Goal: Register for event/course

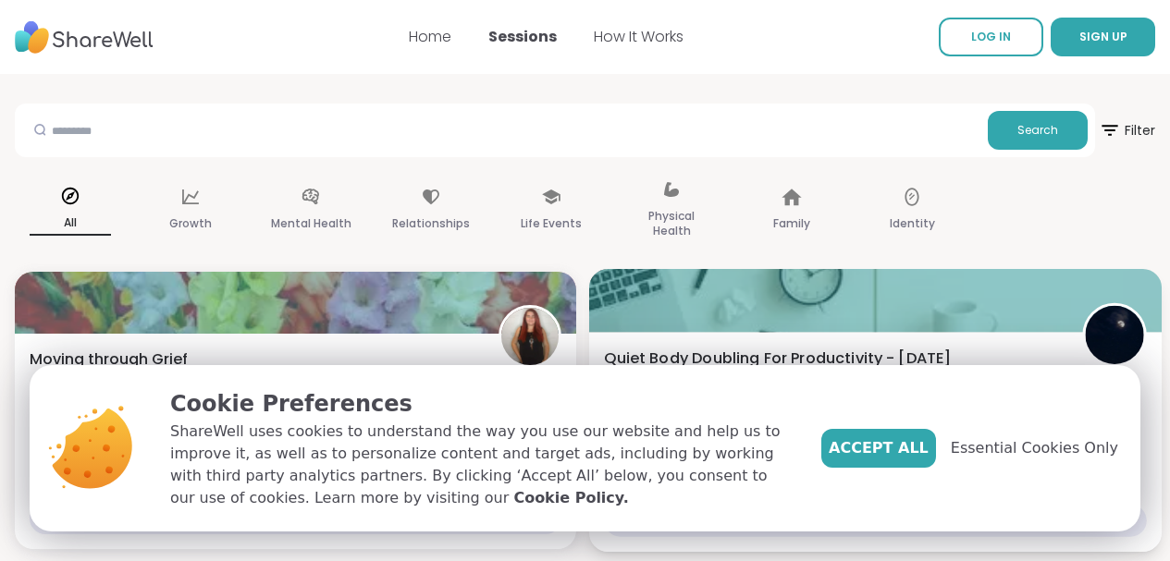
drag, startPoint x: 915, startPoint y: 454, endPoint x: 942, endPoint y: 451, distance: 27.9
click at [915, 454] on span "Accept All" at bounding box center [879, 448] width 100 height 22
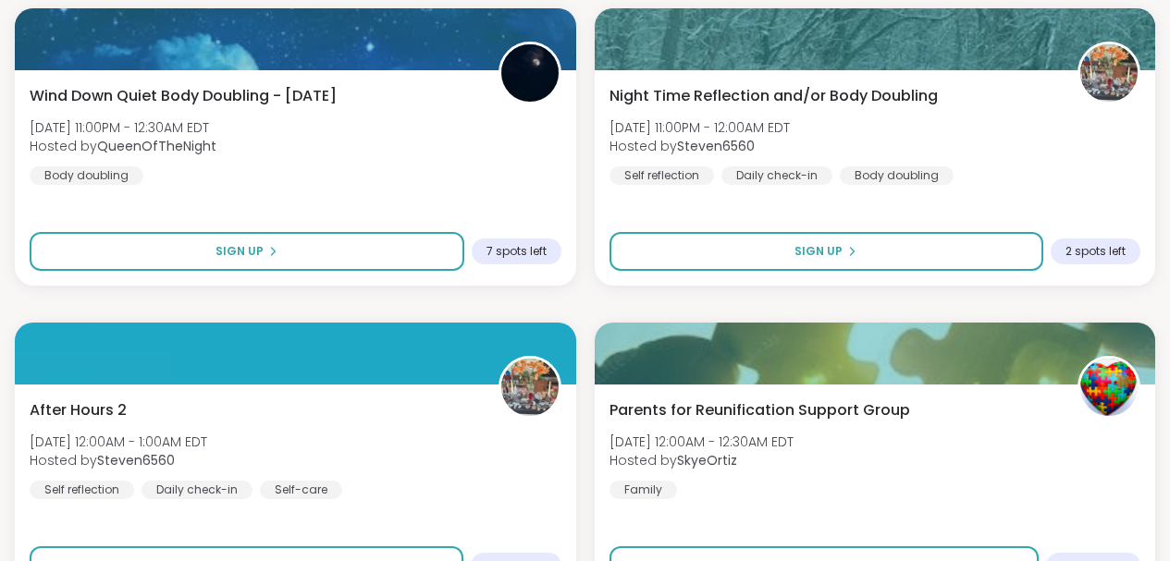
scroll to position [4665, 0]
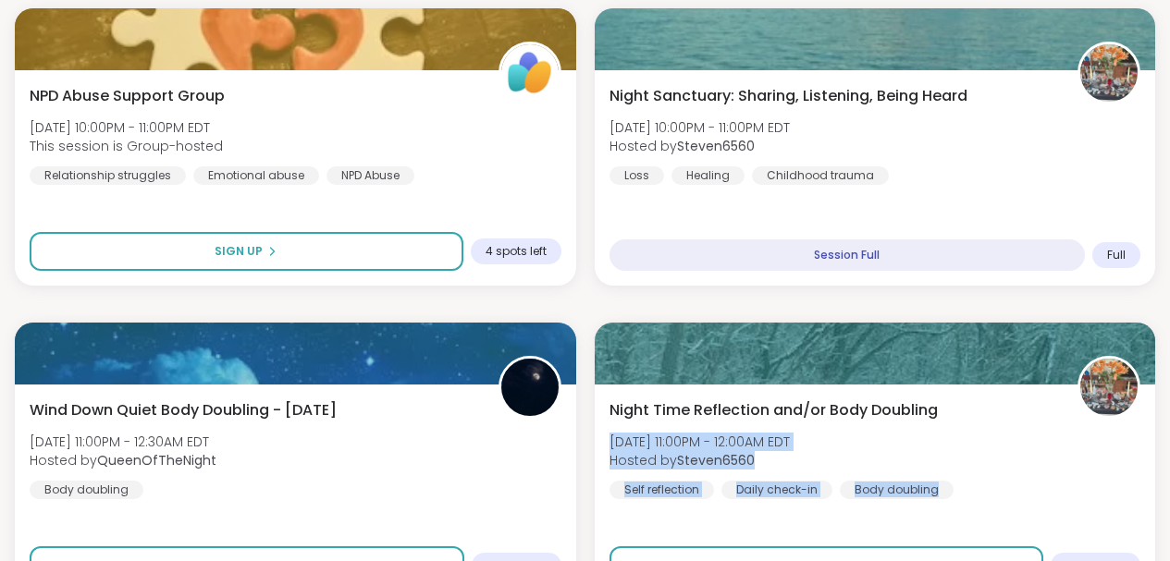
drag, startPoint x: 1165, startPoint y: 402, endPoint x: 1169, endPoint y: 443, distance: 40.9
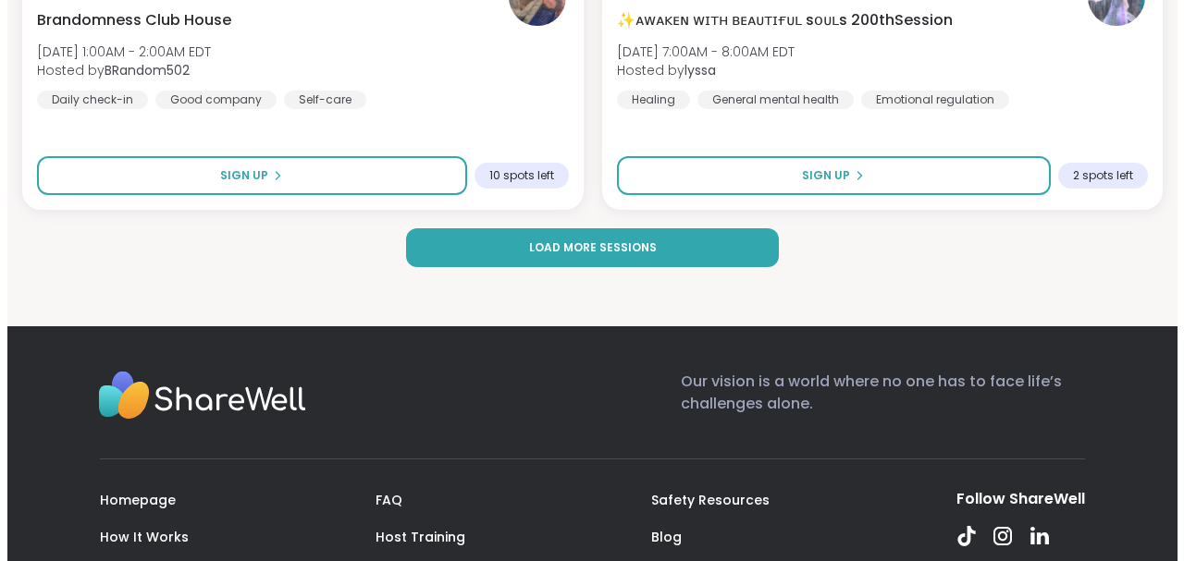
scroll to position [5718, 0]
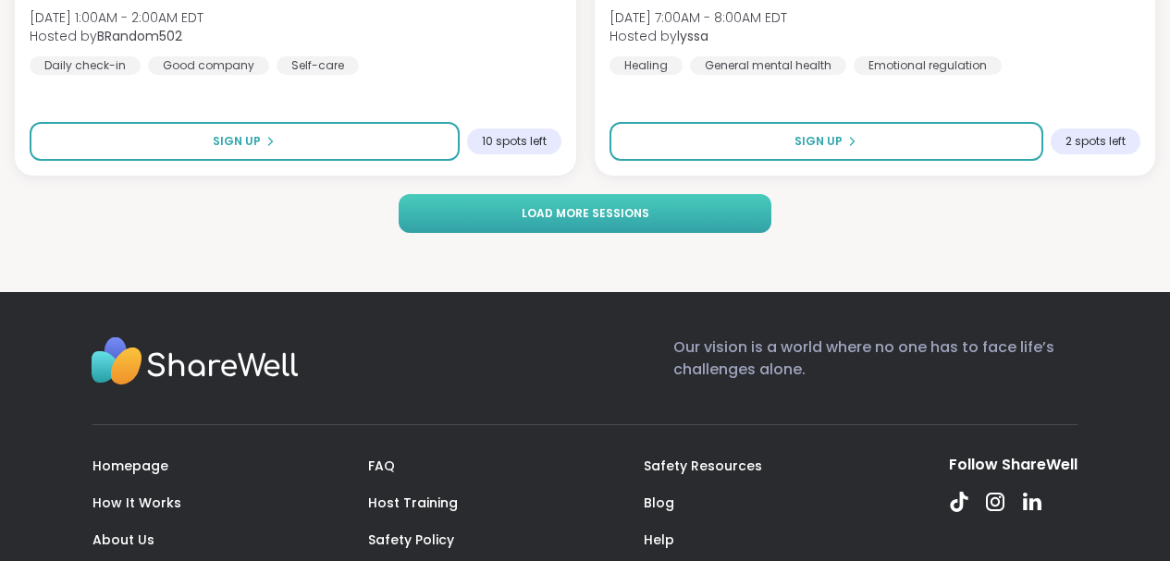
click at [629, 223] on button "Load more sessions" at bounding box center [585, 213] width 373 height 39
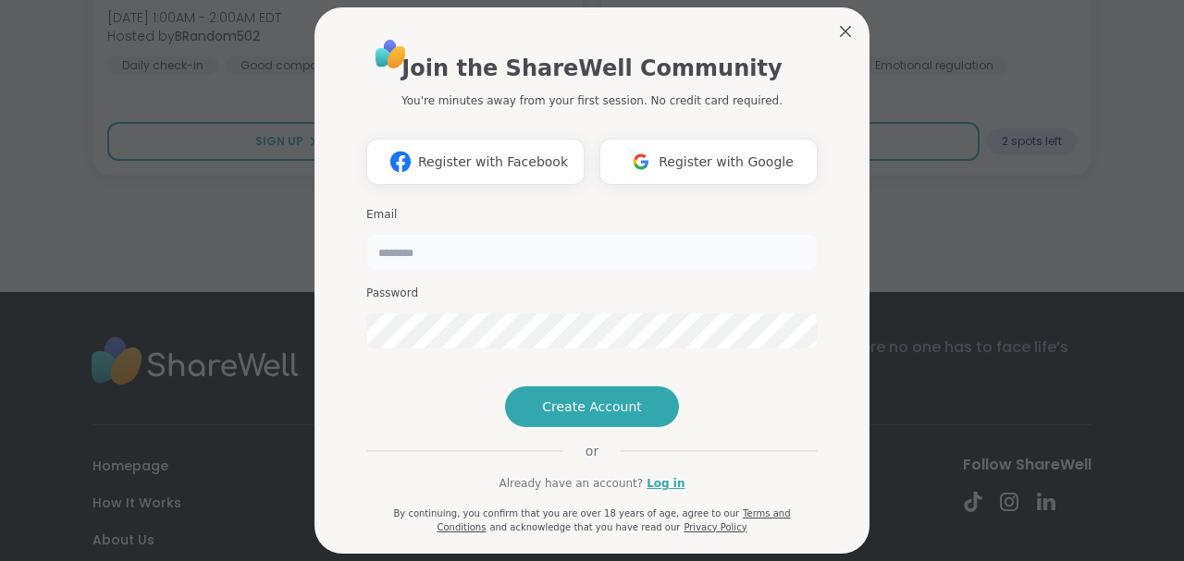
click at [410, 259] on input "email" at bounding box center [591, 252] width 451 height 37
type input "**********"
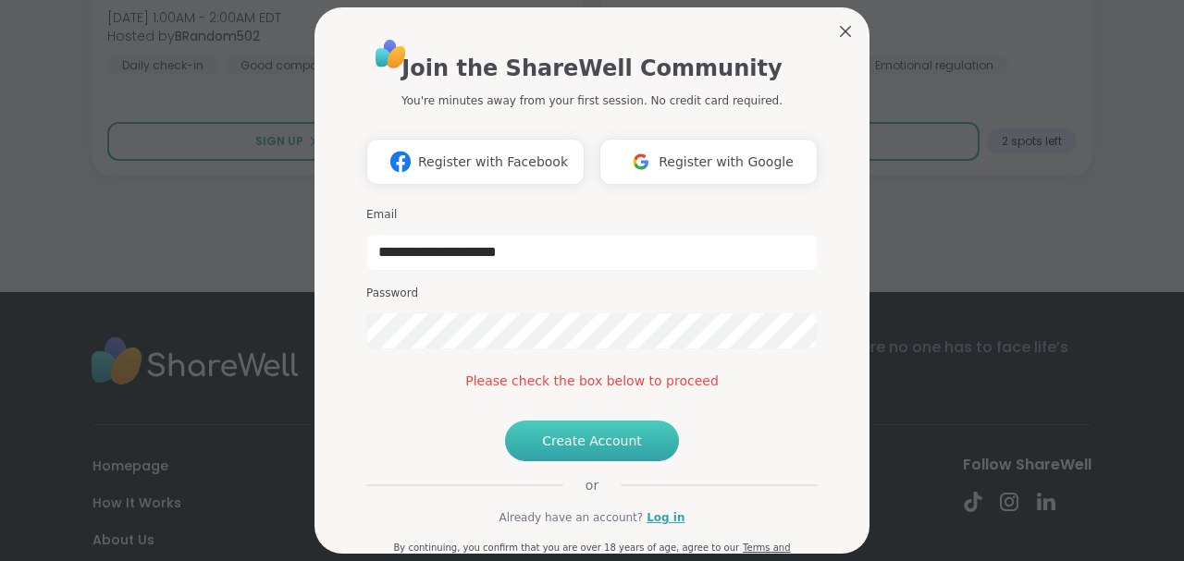
drag, startPoint x: 572, startPoint y: 534, endPoint x: 576, endPoint y: 516, distance: 18.0
click at [572, 531] on div "**********" at bounding box center [591, 303] width 451 height 532
click at [578, 461] on button "Create Account" at bounding box center [592, 441] width 174 height 41
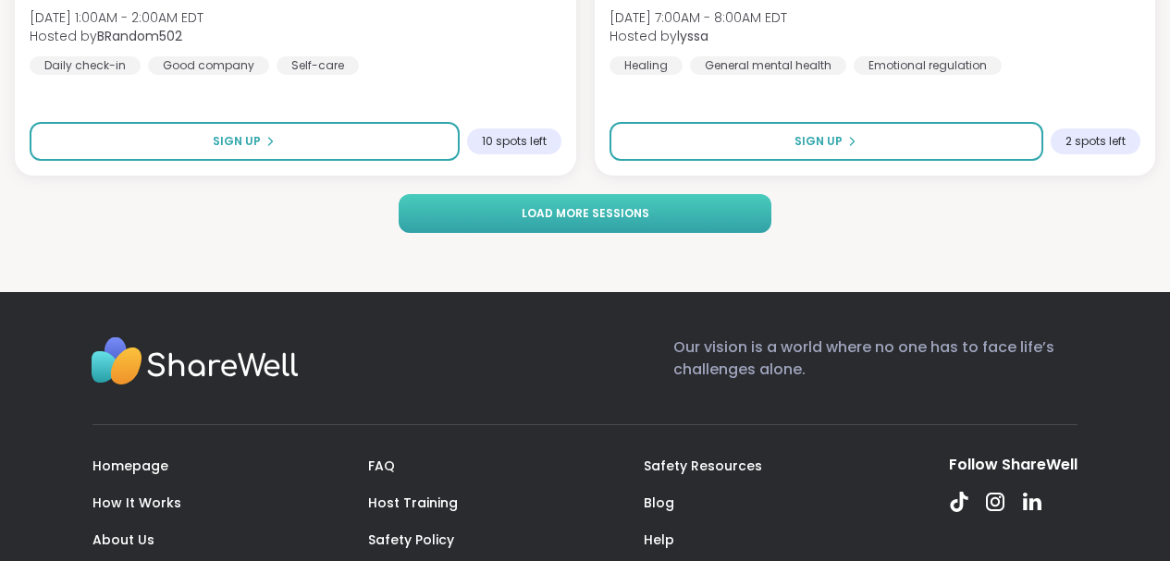
click at [576, 216] on span "Load more sessions" at bounding box center [586, 213] width 128 height 17
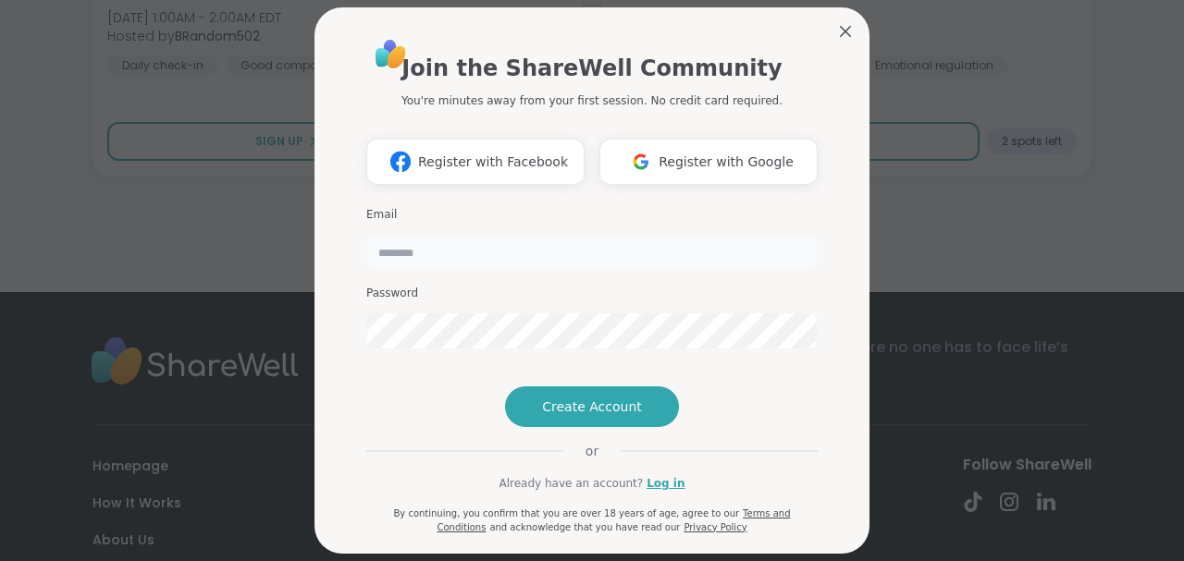
type input "**********"
click at [648, 492] on link "Log in" at bounding box center [665, 483] width 38 height 17
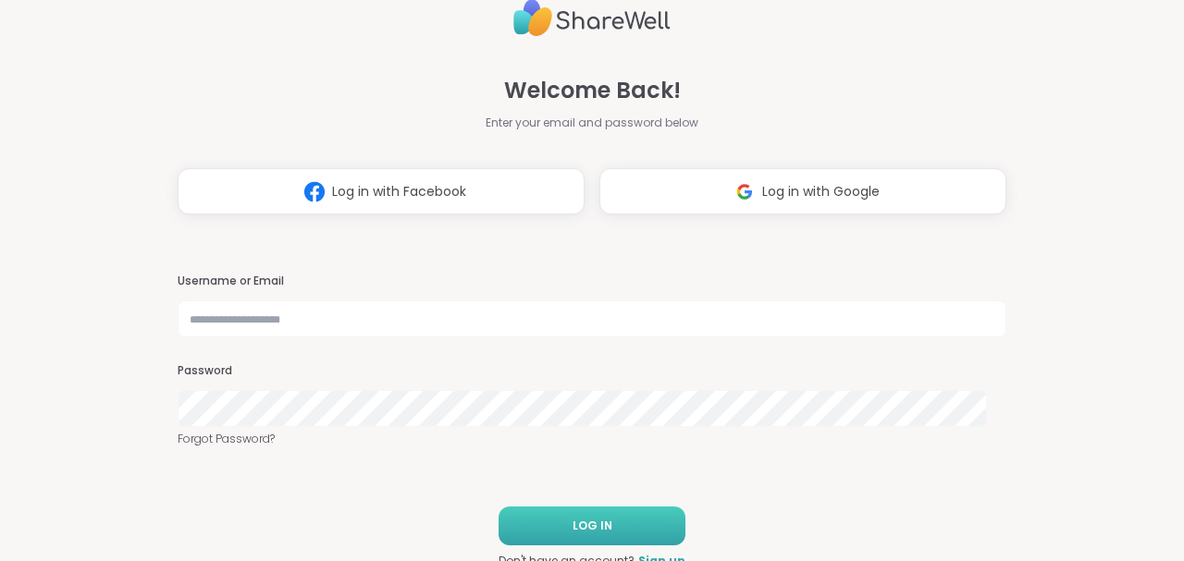
type input "**********"
click at [581, 525] on span "LOG IN" at bounding box center [592, 526] width 40 height 17
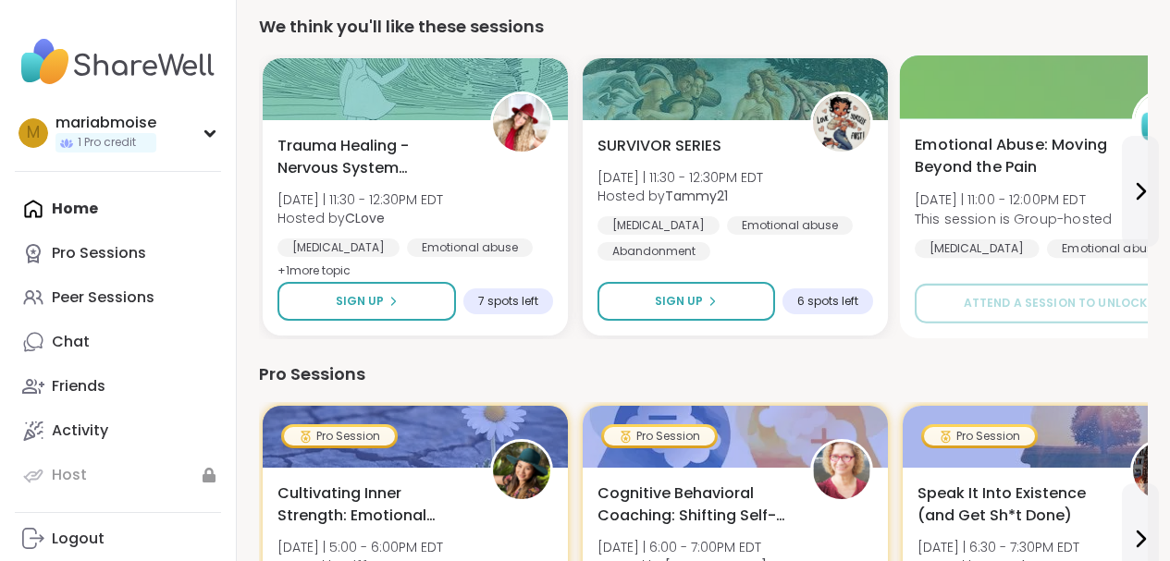
scroll to position [182, 0]
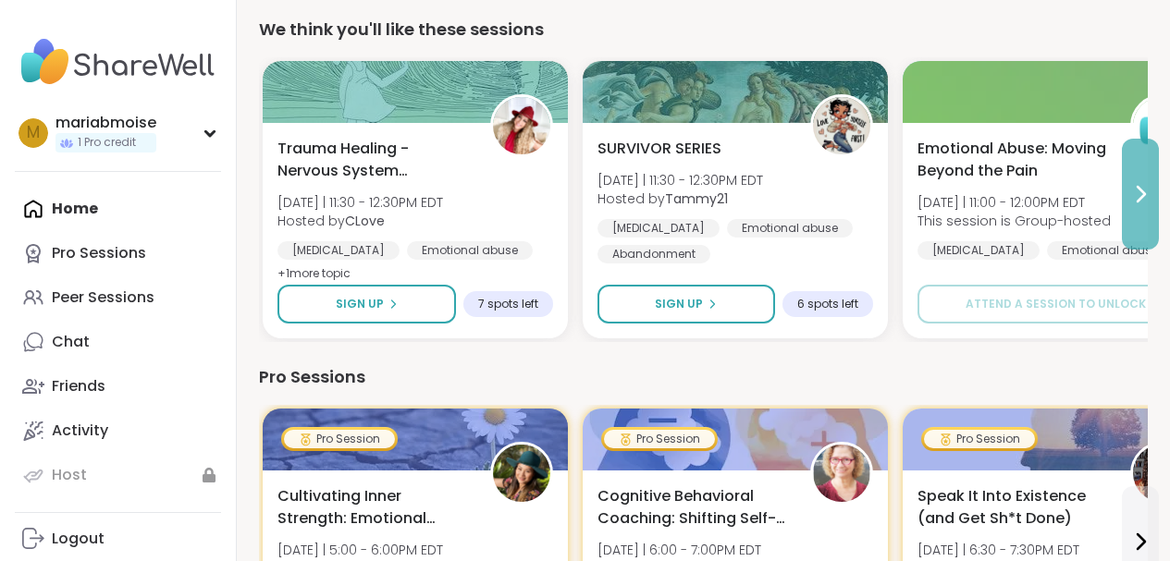
click at [1142, 185] on icon at bounding box center [1140, 194] width 22 height 22
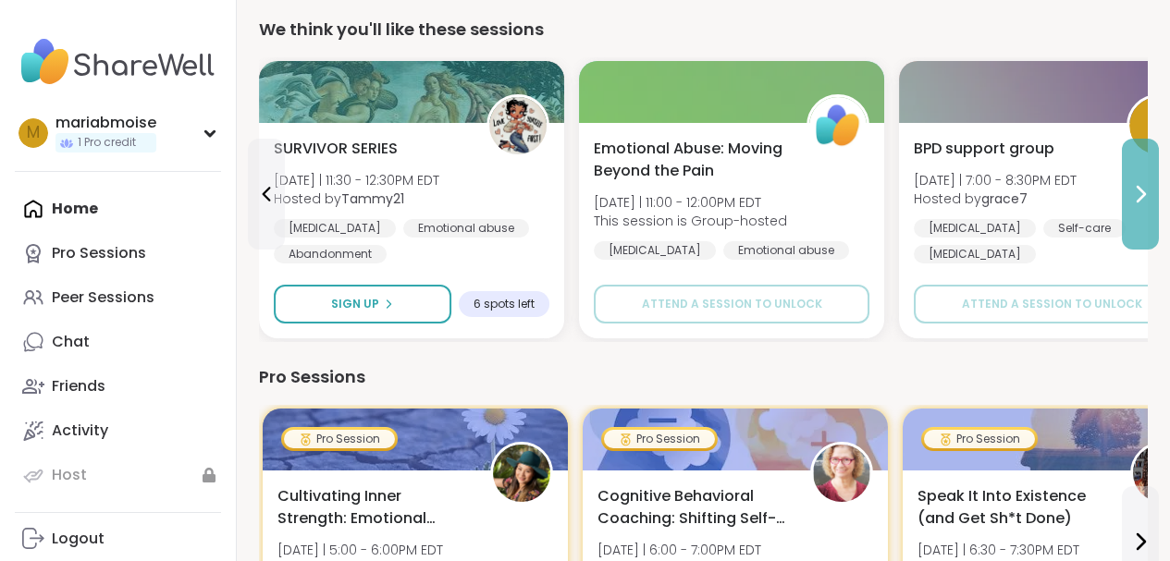
click at [1142, 185] on icon at bounding box center [1140, 194] width 22 height 22
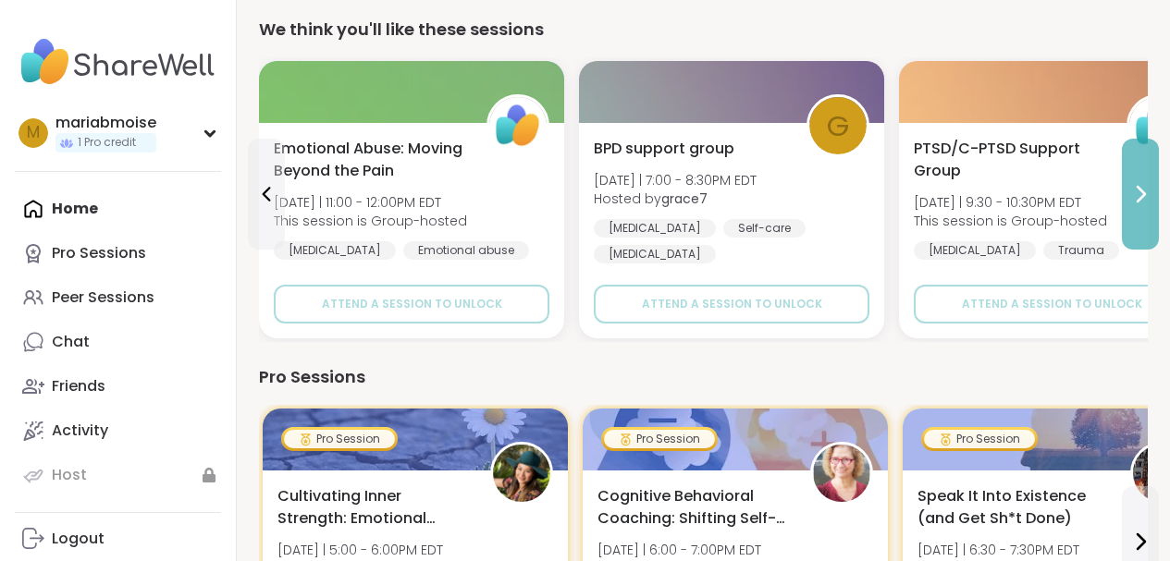
click at [1142, 197] on icon at bounding box center [1140, 194] width 7 height 15
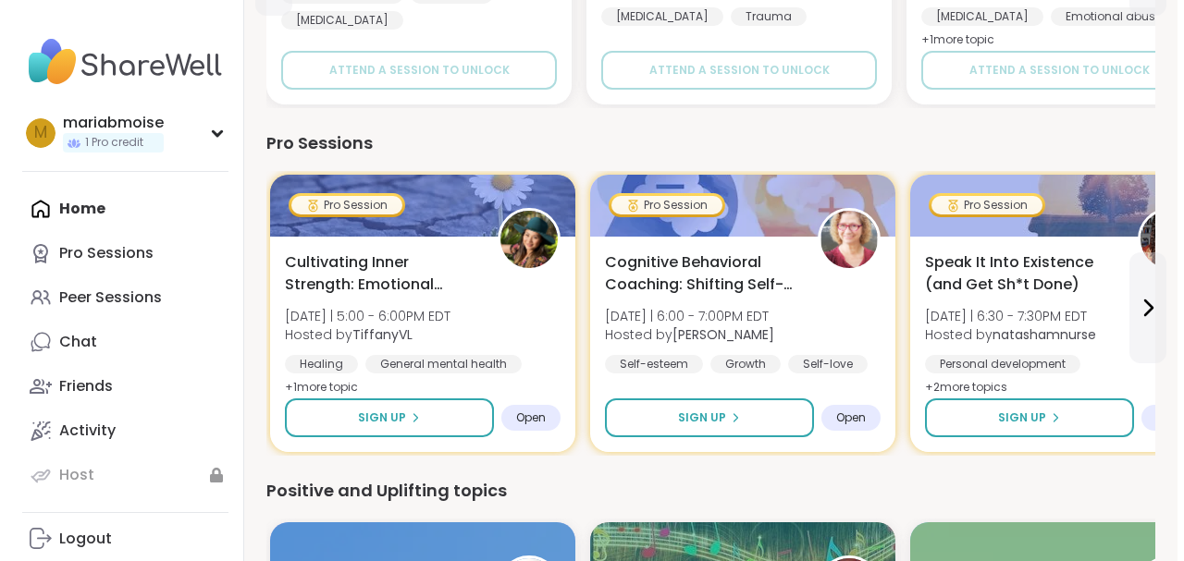
scroll to position [426, 0]
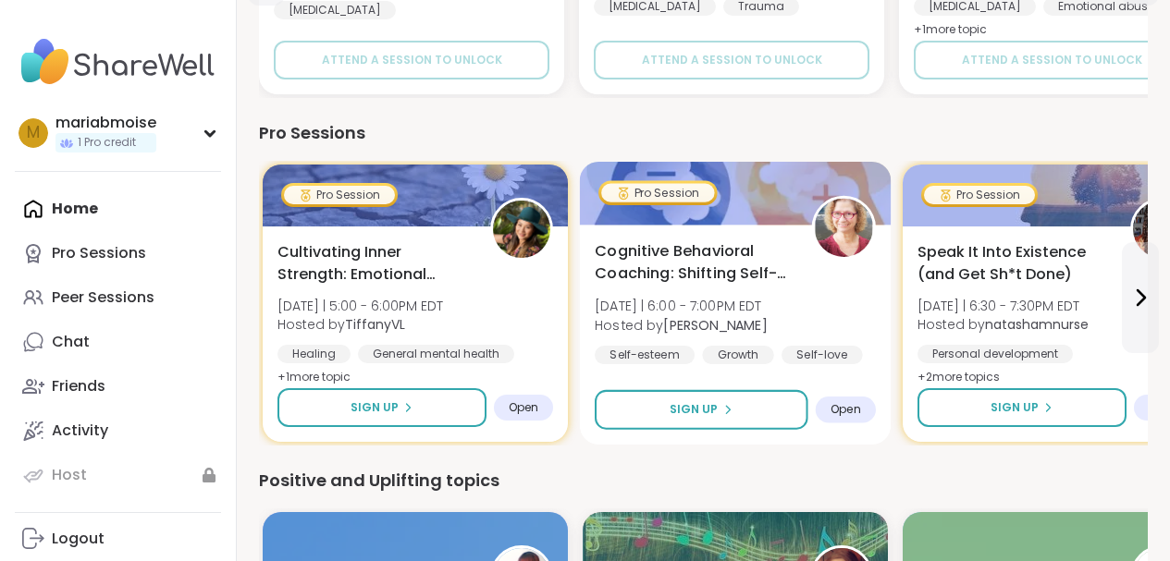
click at [633, 259] on span "Cognitive Behavioral Coaching: Shifting Self-Talk" at bounding box center [693, 262] width 196 height 45
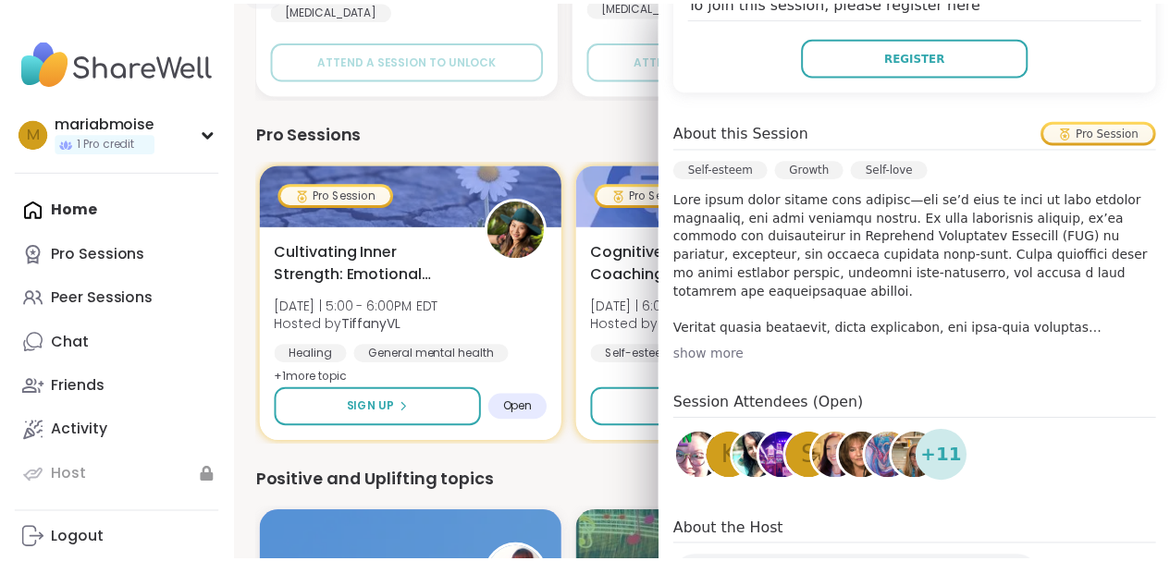
scroll to position [449, 0]
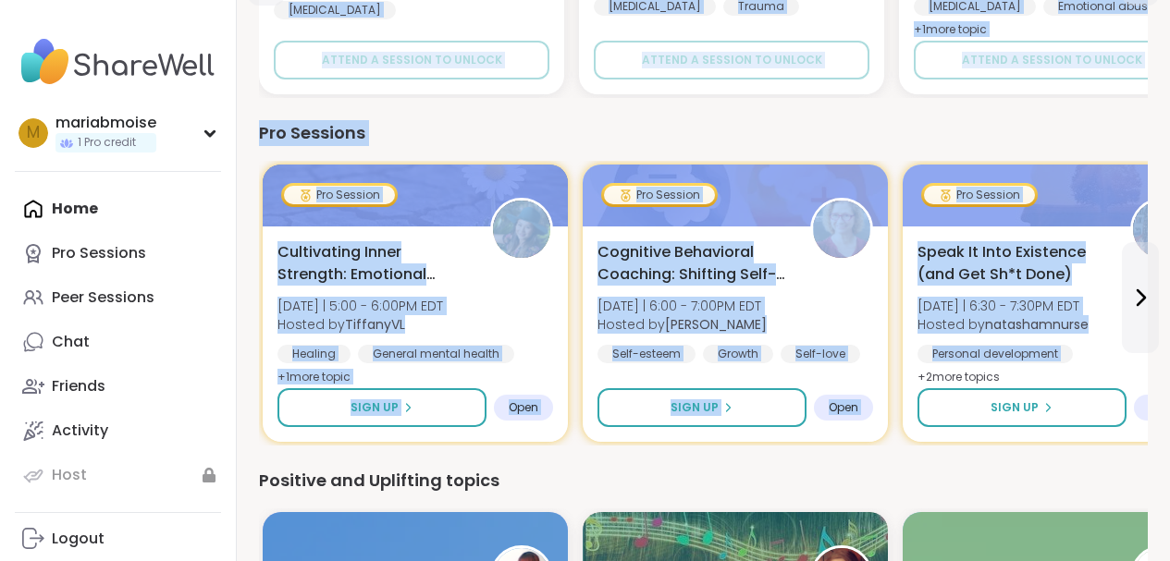
drag, startPoint x: 1170, startPoint y: 275, endPoint x: 1165, endPoint y: 289, distance: 14.6
click at [1165, 290] on html "mariabmoise 1 Pro credit m mariabmoise 1 Pro credit Profile Membership Settings…" at bounding box center [585, 571] width 1170 height 1995
click at [927, 139] on div "Pro Sessions" at bounding box center [703, 133] width 889 height 26
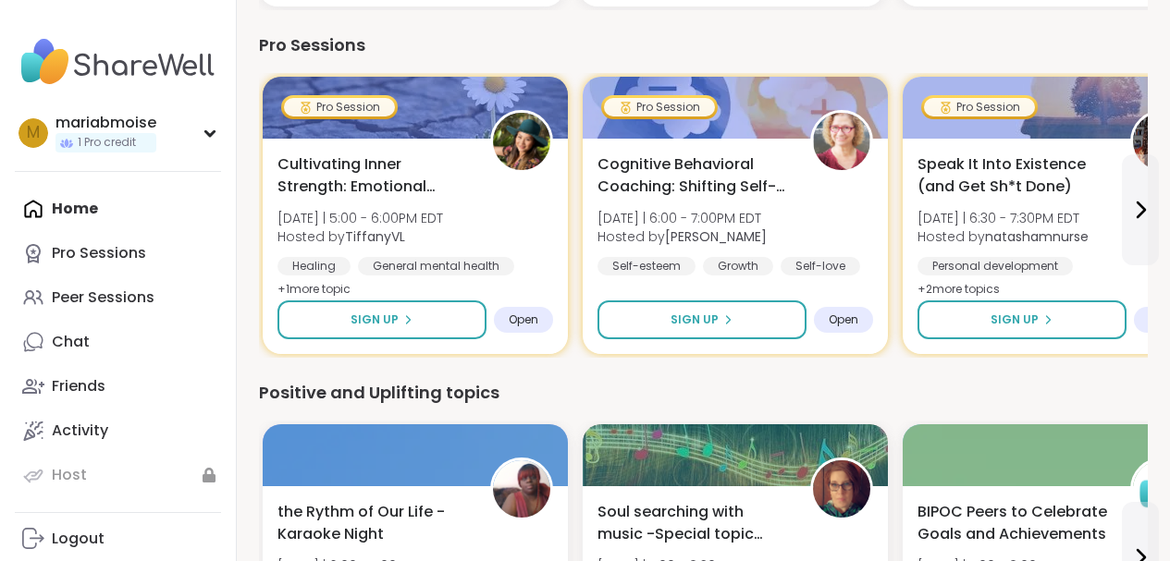
scroll to position [518, 0]
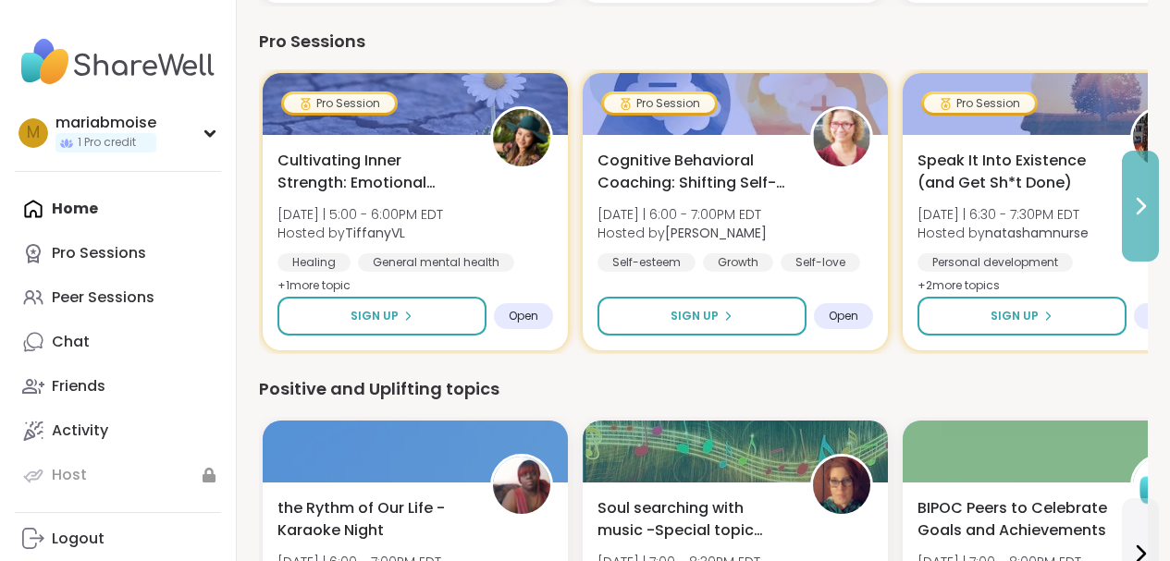
click at [1146, 213] on icon at bounding box center [1140, 206] width 22 height 22
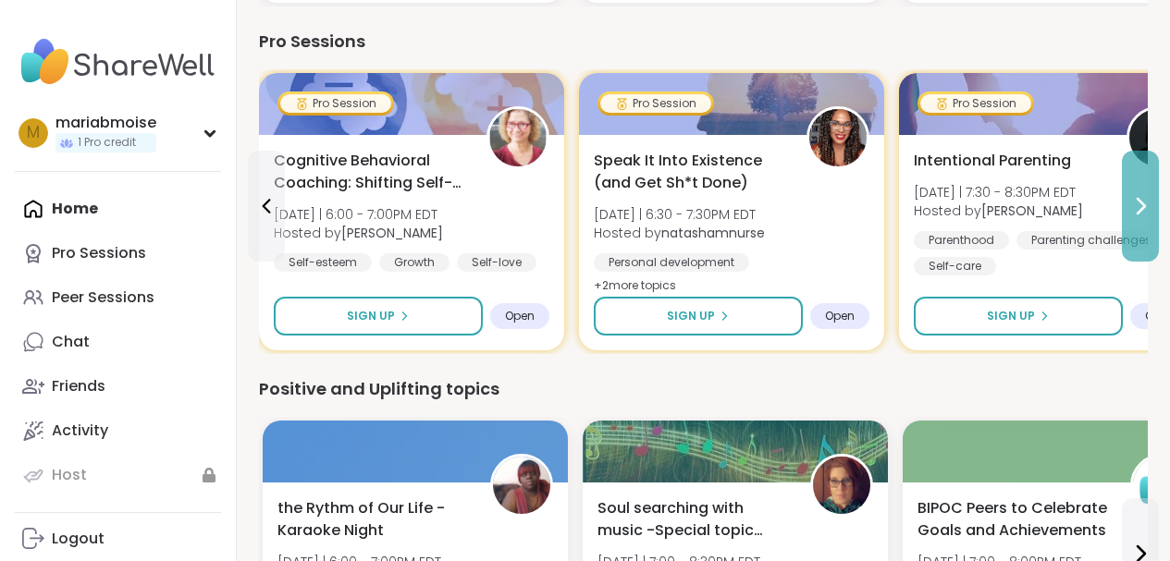
click at [1143, 207] on icon at bounding box center [1140, 206] width 7 height 15
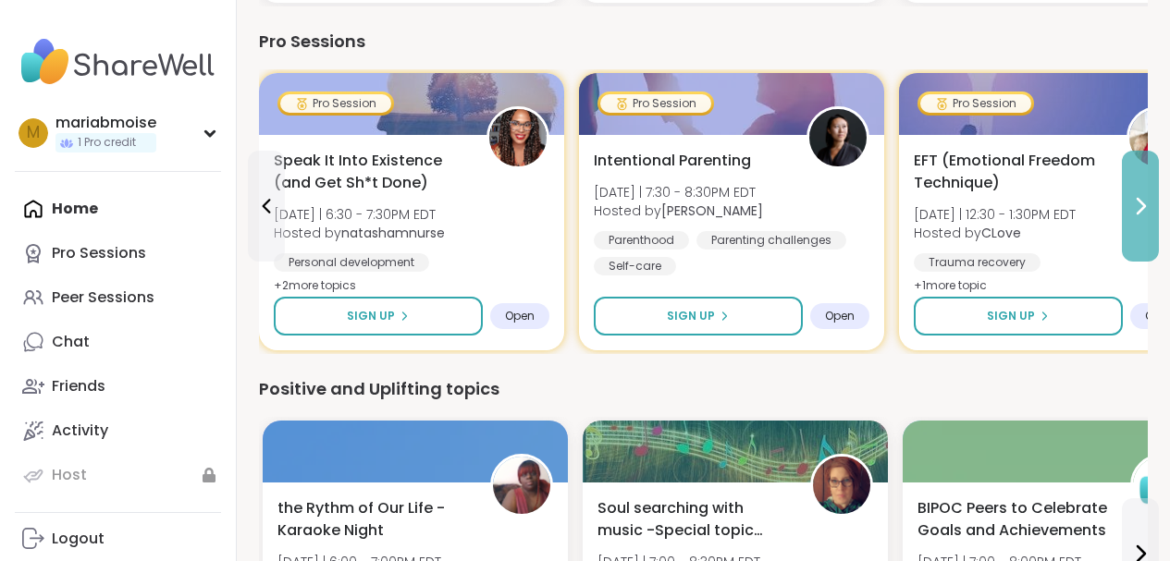
click at [1140, 199] on icon at bounding box center [1140, 206] width 22 height 22
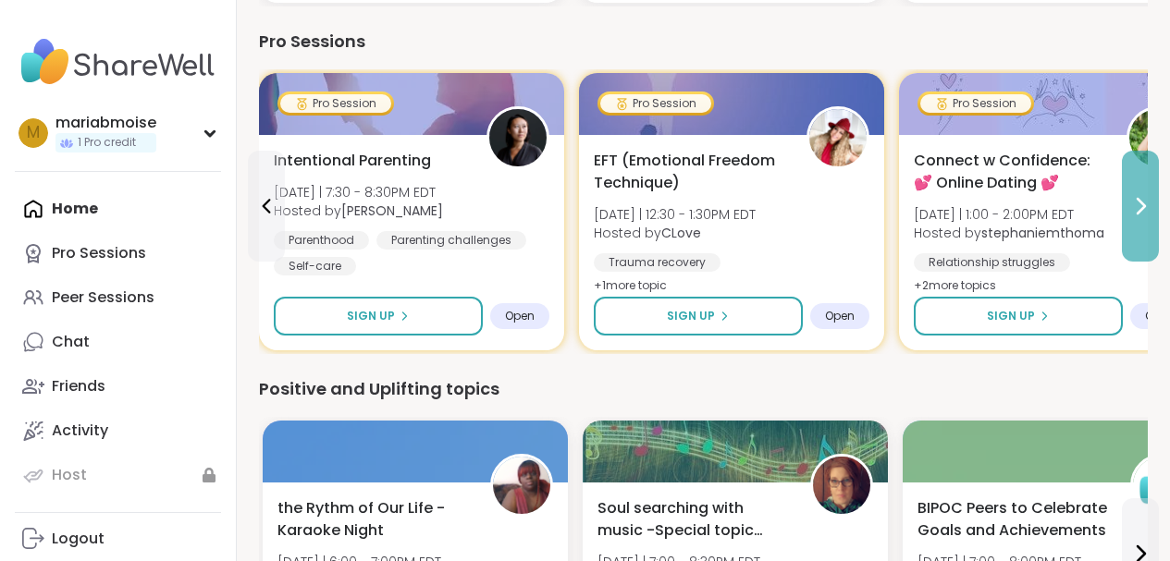
click at [1140, 199] on icon at bounding box center [1140, 206] width 22 height 22
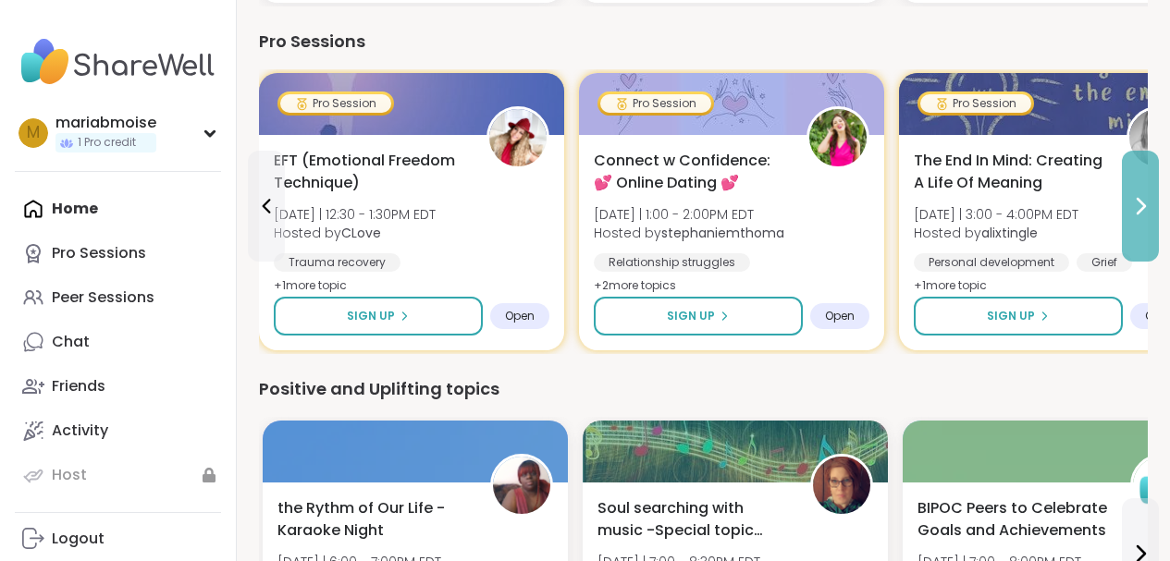
click at [1140, 199] on icon at bounding box center [1140, 206] width 22 height 22
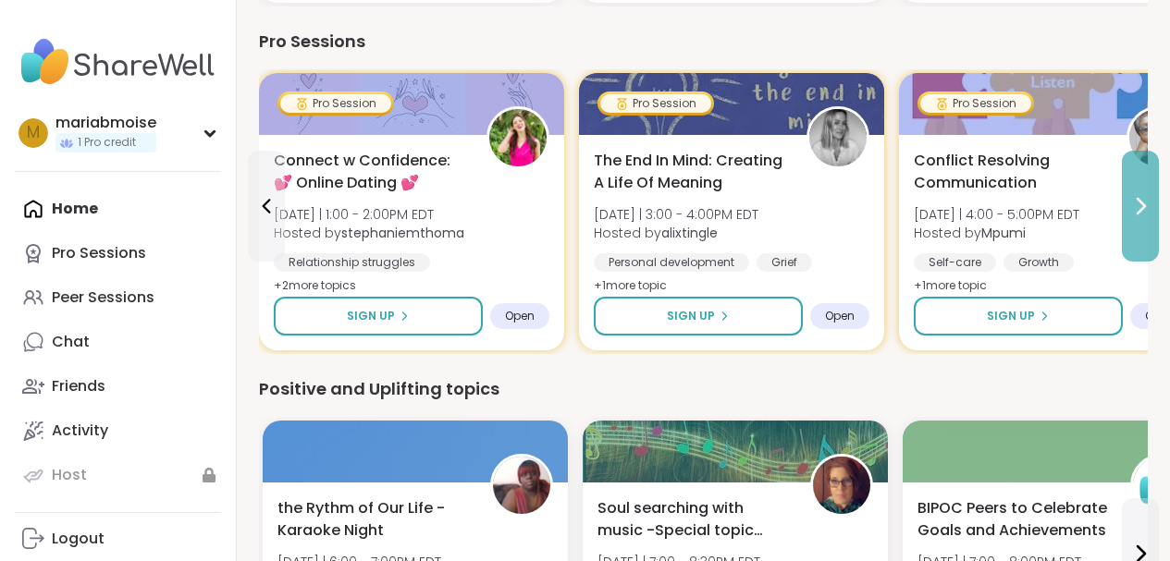
click at [1140, 199] on icon at bounding box center [1140, 206] width 22 height 22
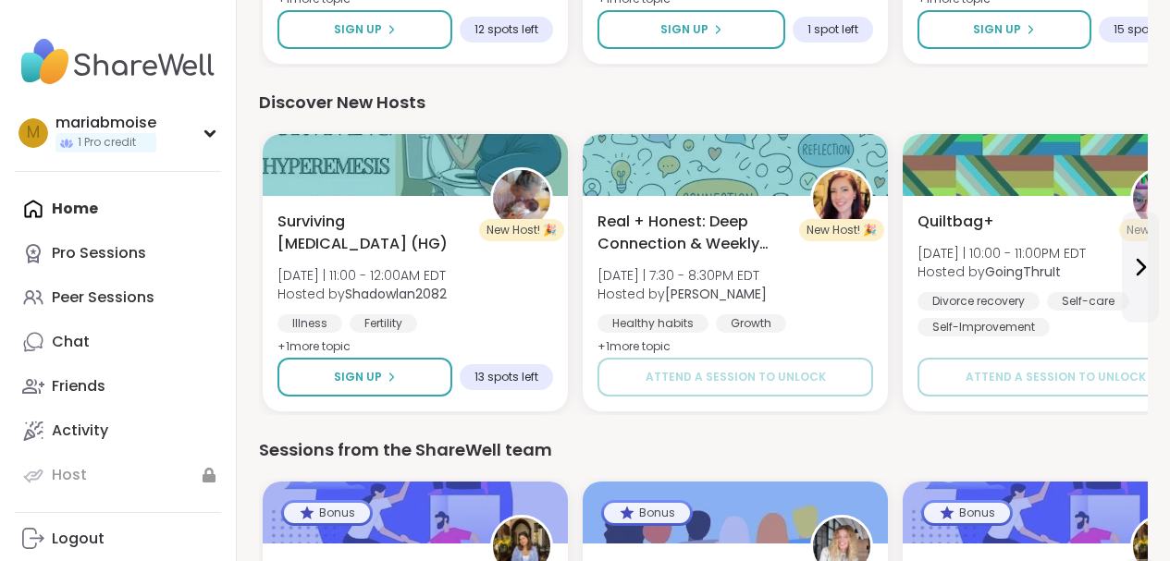
scroll to position [1121, 0]
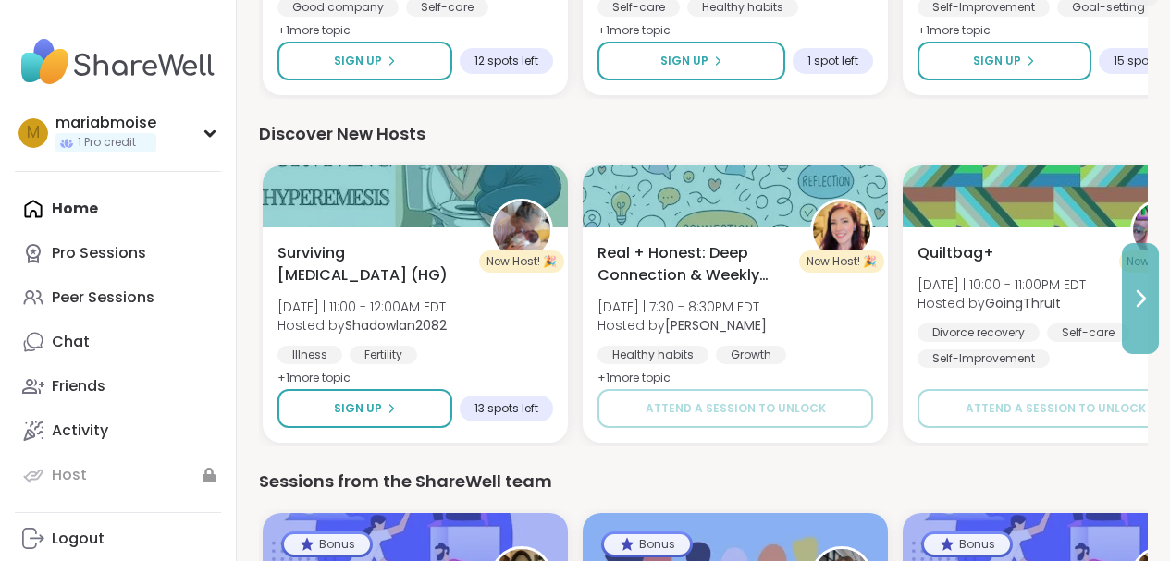
click at [1136, 299] on icon at bounding box center [1140, 299] width 22 height 22
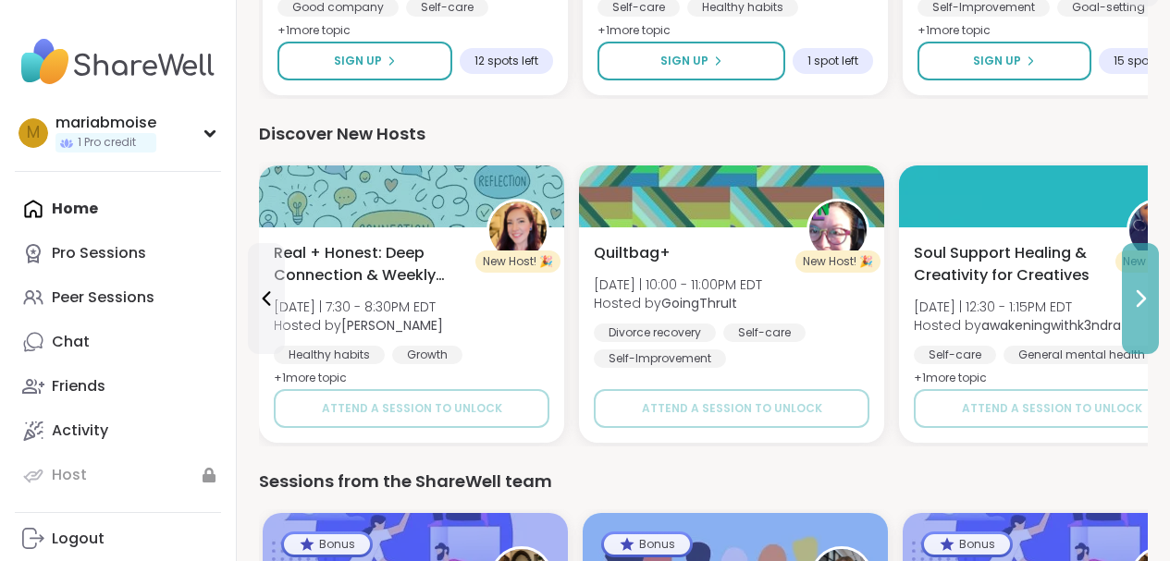
click at [1137, 299] on icon at bounding box center [1140, 299] width 22 height 22
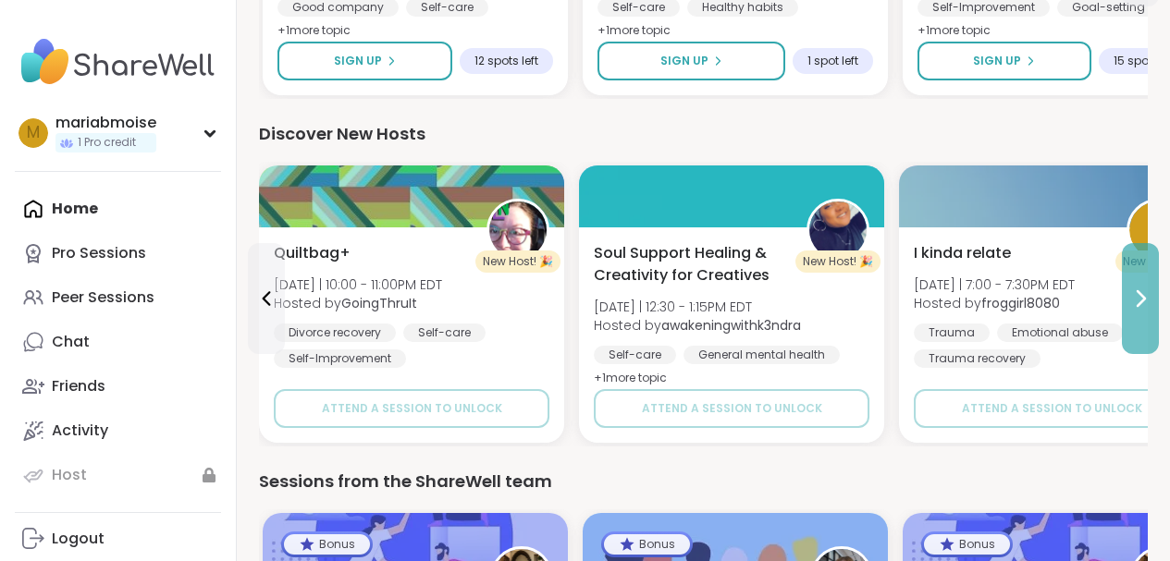
click at [1137, 299] on icon at bounding box center [1140, 299] width 22 height 22
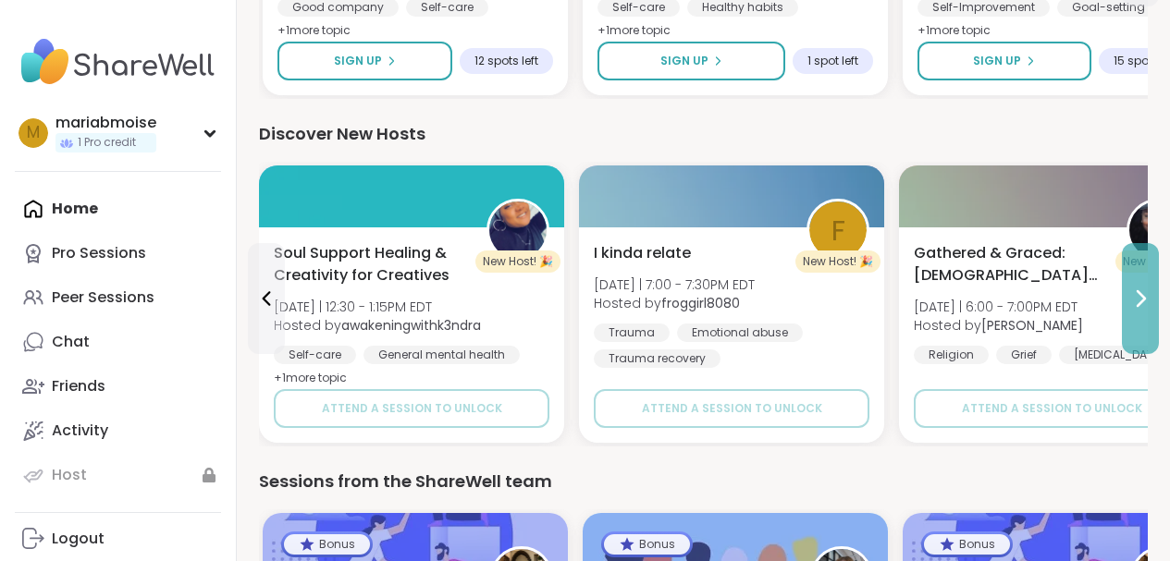
click at [1138, 294] on icon at bounding box center [1140, 299] width 22 height 22
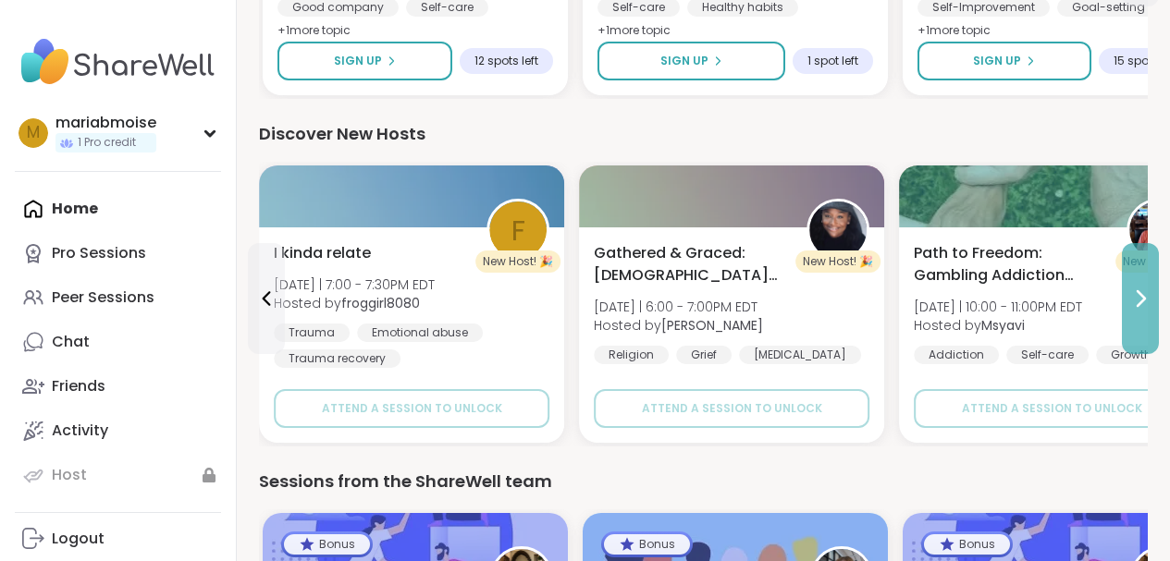
click at [1138, 294] on icon at bounding box center [1140, 299] width 22 height 22
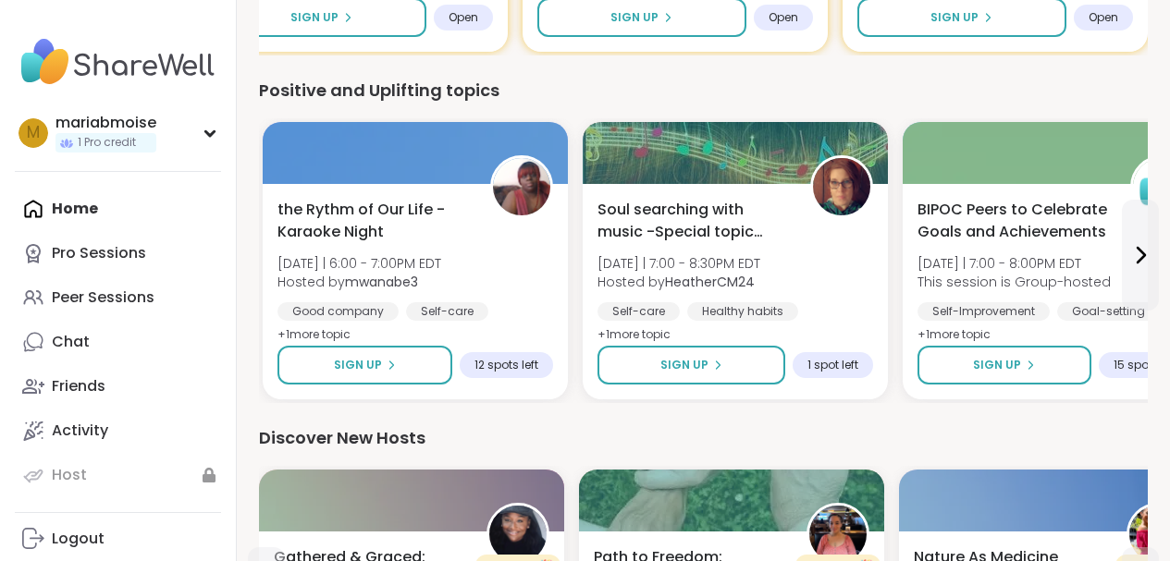
scroll to position [806, 0]
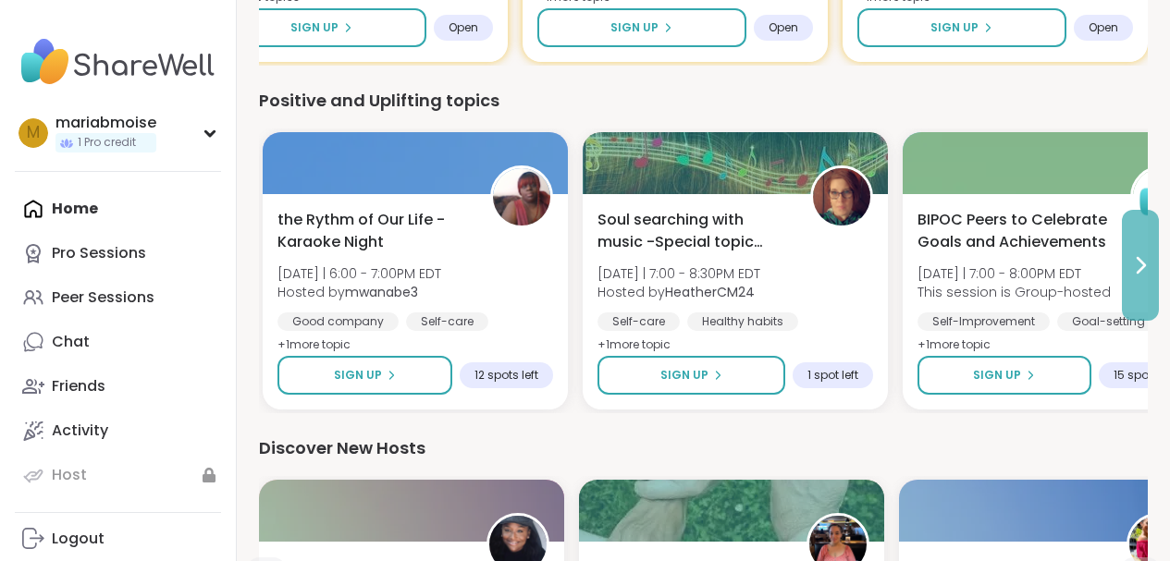
click at [1143, 277] on button at bounding box center [1140, 265] width 37 height 111
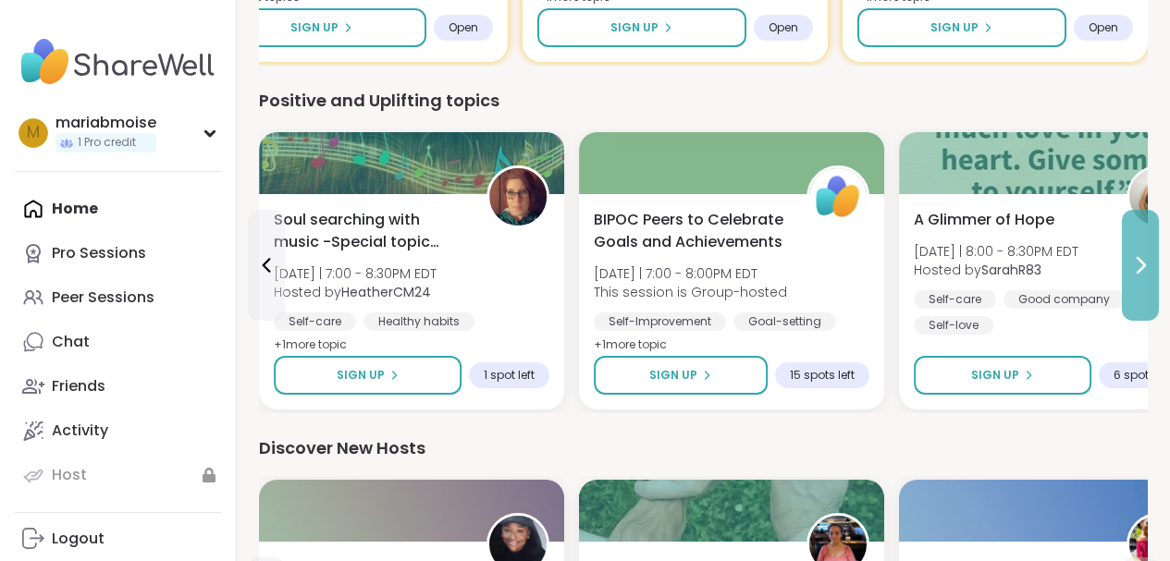
click at [1141, 276] on button at bounding box center [1140, 265] width 37 height 111
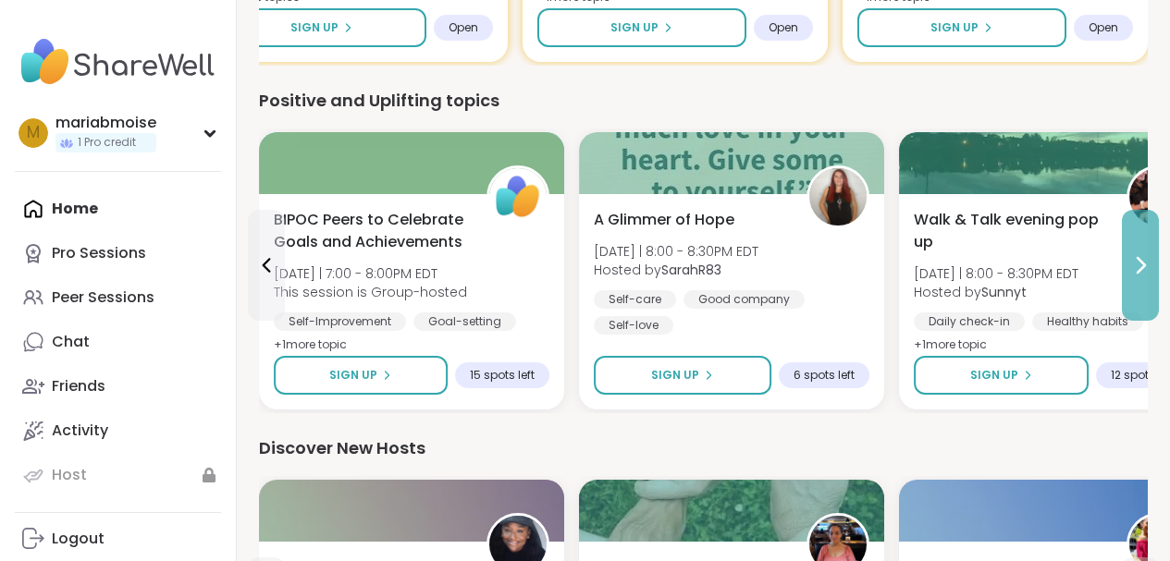
click at [1137, 275] on icon at bounding box center [1140, 265] width 22 height 22
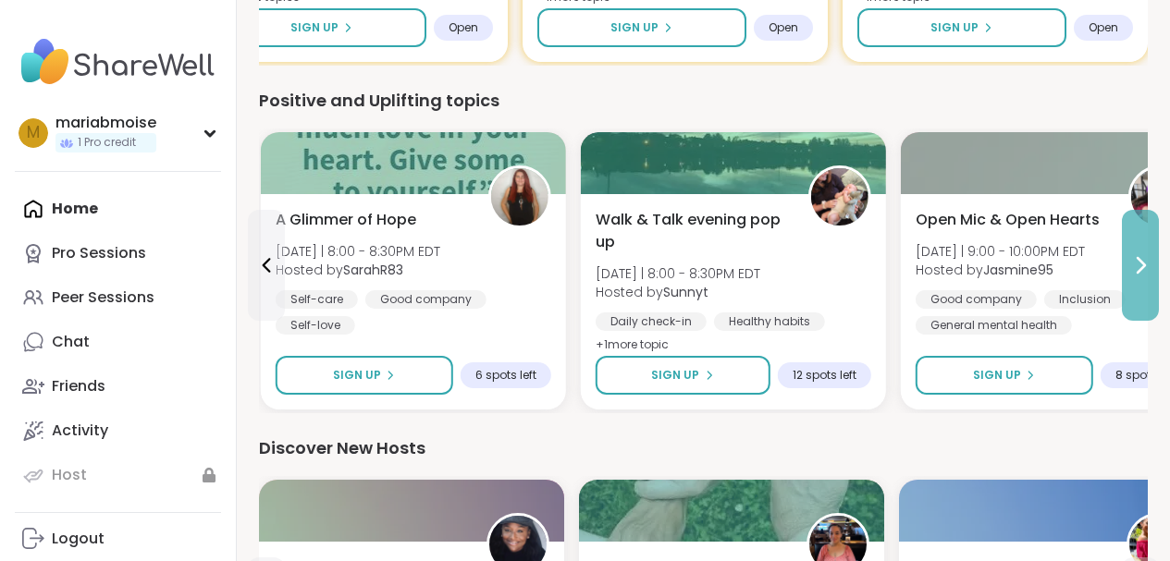
click at [1137, 273] on icon at bounding box center [1140, 265] width 7 height 15
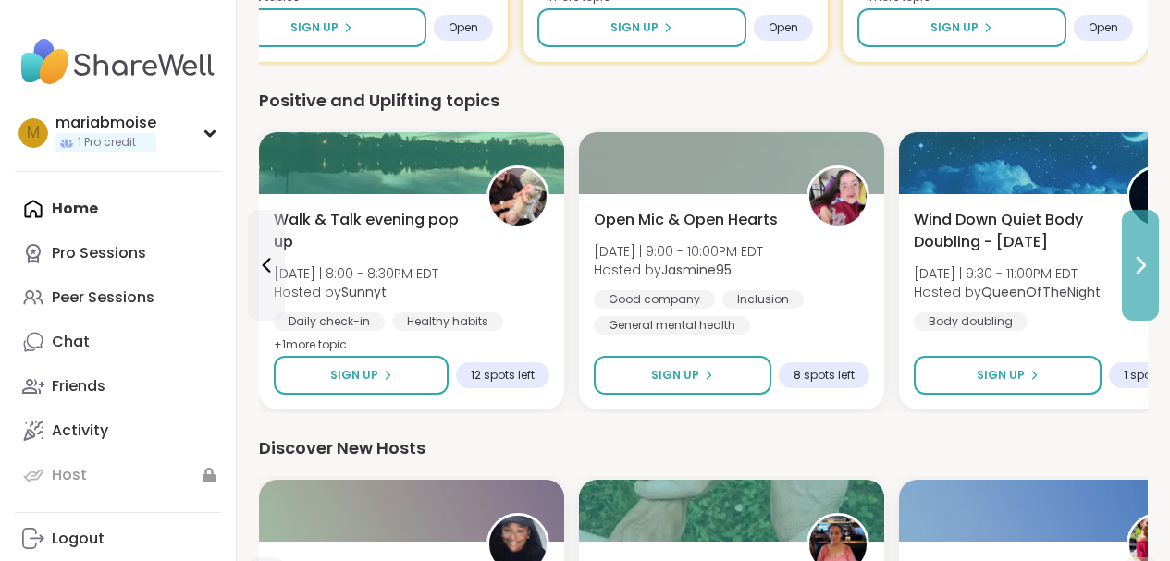
click at [1137, 273] on icon at bounding box center [1140, 265] width 7 height 15
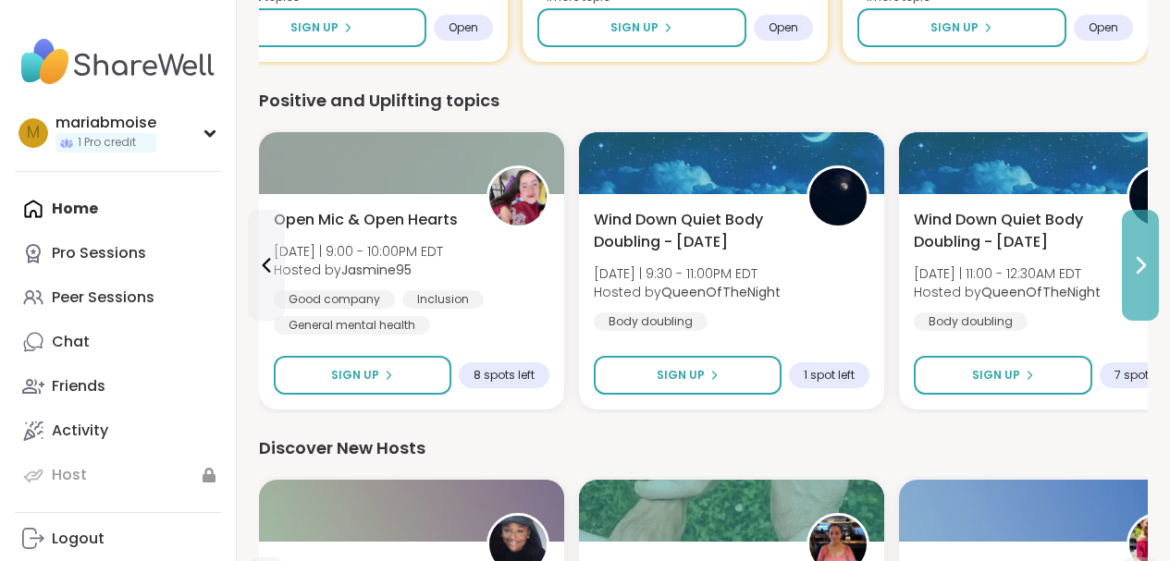
click at [1138, 276] on icon at bounding box center [1140, 265] width 22 height 22
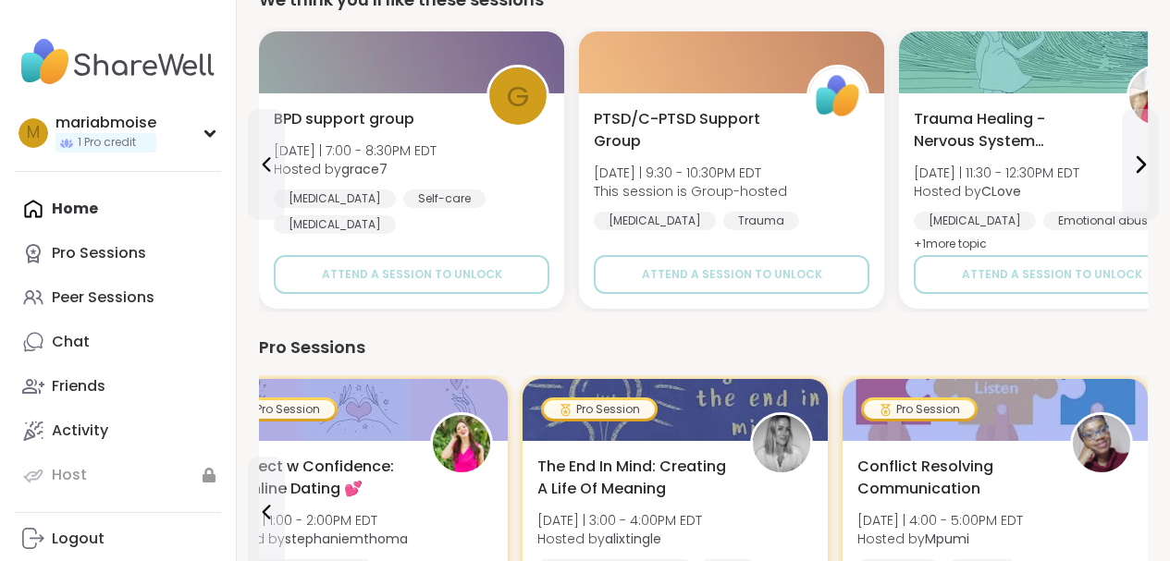
scroll to position [198, 0]
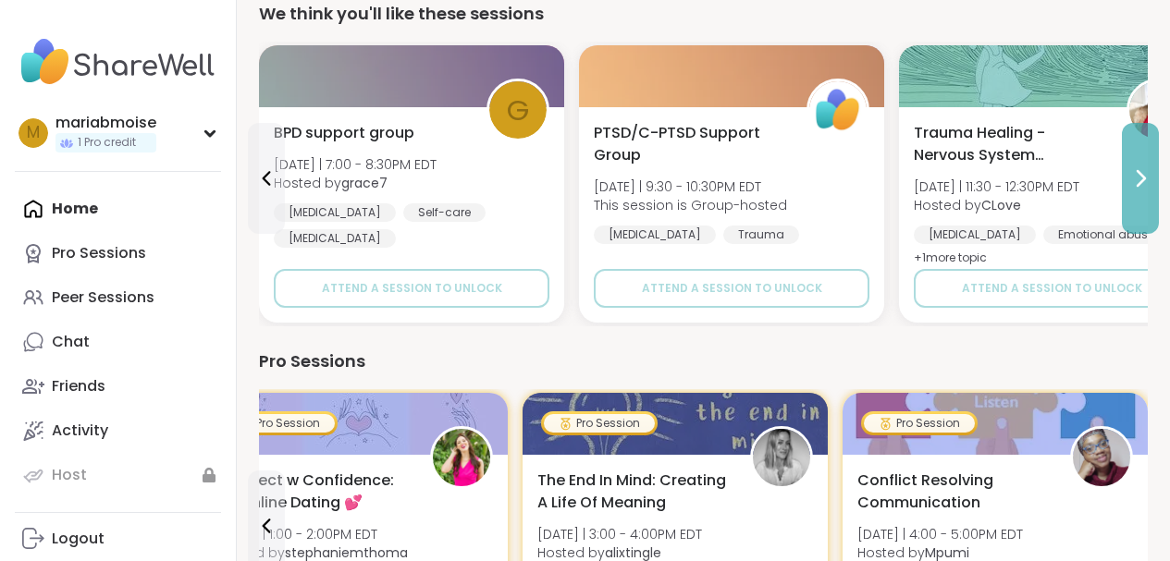
click at [1141, 175] on icon at bounding box center [1140, 178] width 7 height 15
